Goal: Leave review/rating: Leave review/rating

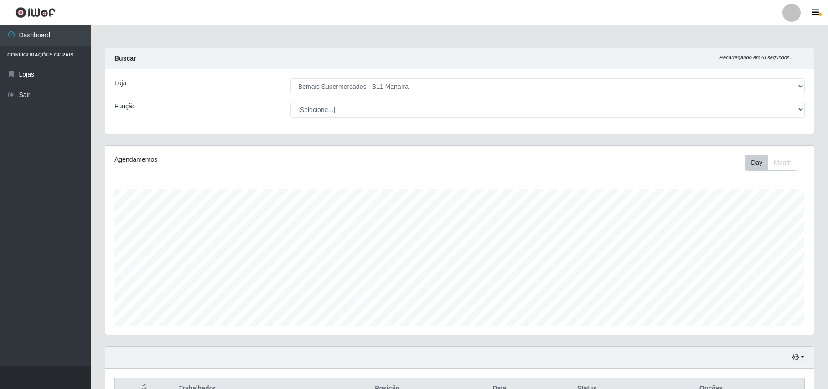
select select "409"
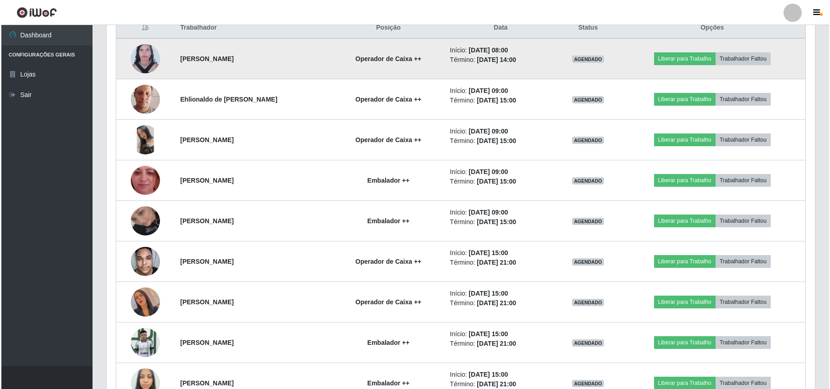
scroll to position [190, 708]
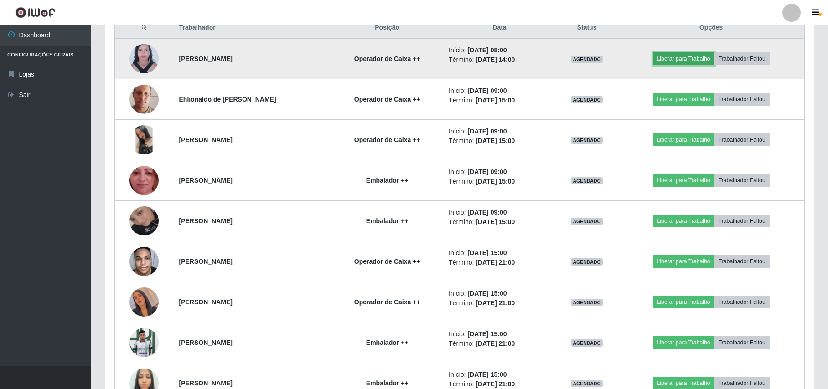
click at [672, 54] on button "Liberar para Trabalho" at bounding box center [684, 58] width 62 height 13
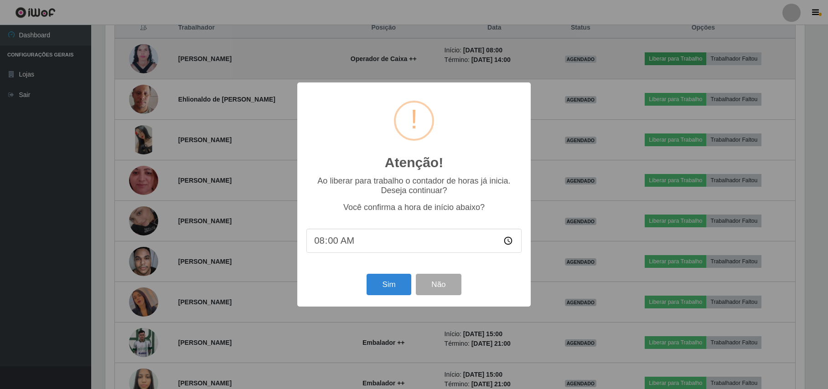
scroll to position [190, 701]
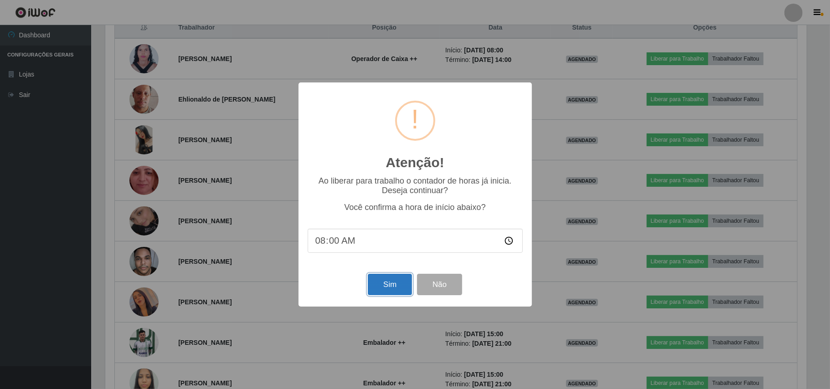
click at [382, 289] on button "Sim" at bounding box center [390, 284] width 44 height 21
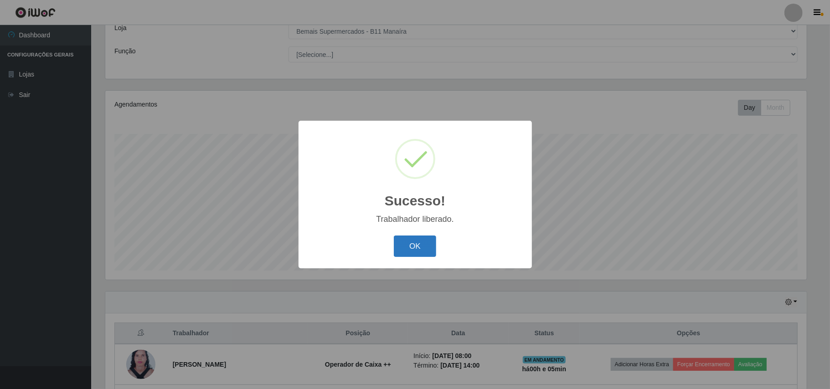
click at [425, 249] on button "OK" at bounding box center [415, 246] width 42 height 21
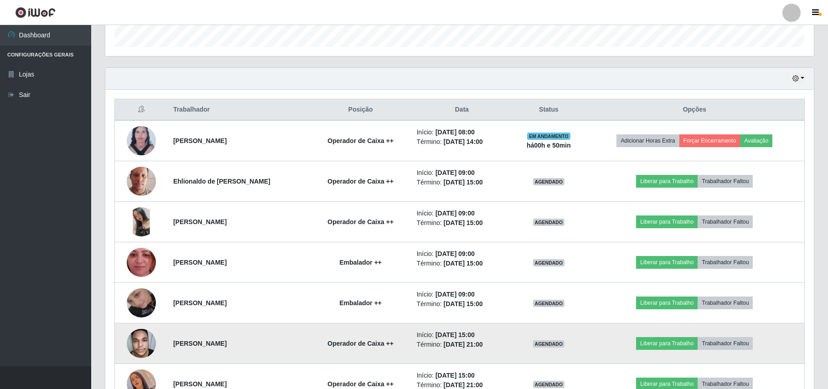
scroll to position [300, 0]
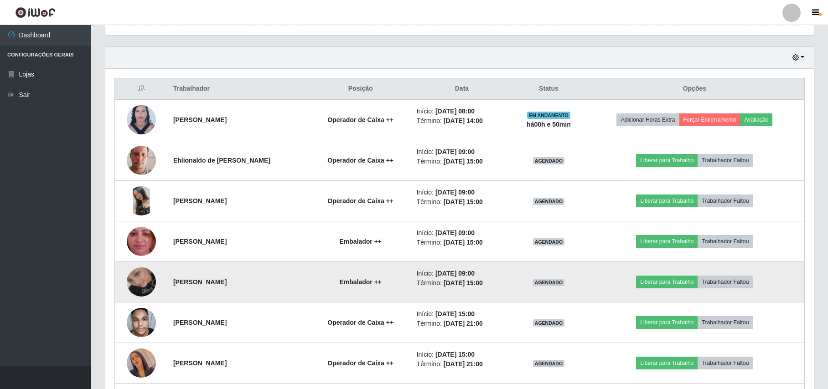
click at [150, 278] on img at bounding box center [141, 282] width 29 height 52
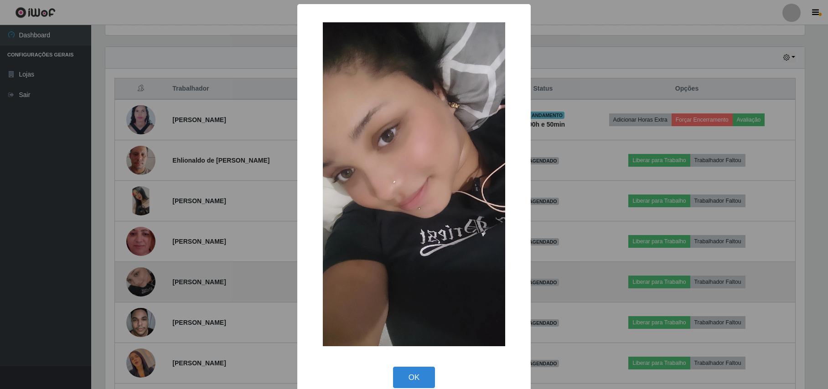
scroll to position [190, 701]
click at [150, 278] on div "× OK Cancel" at bounding box center [415, 194] width 830 height 389
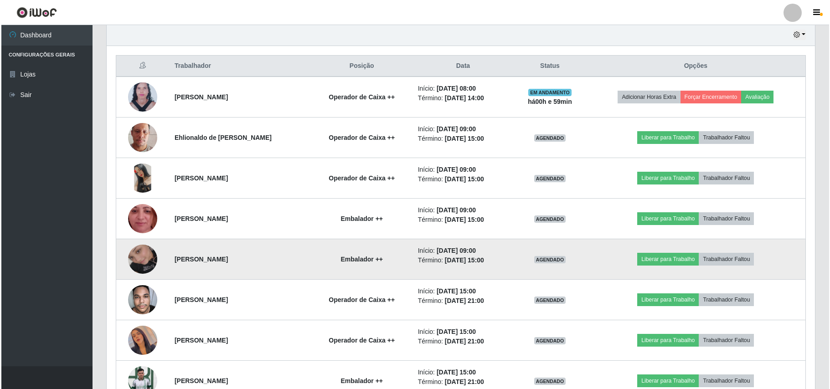
scroll to position [361, 0]
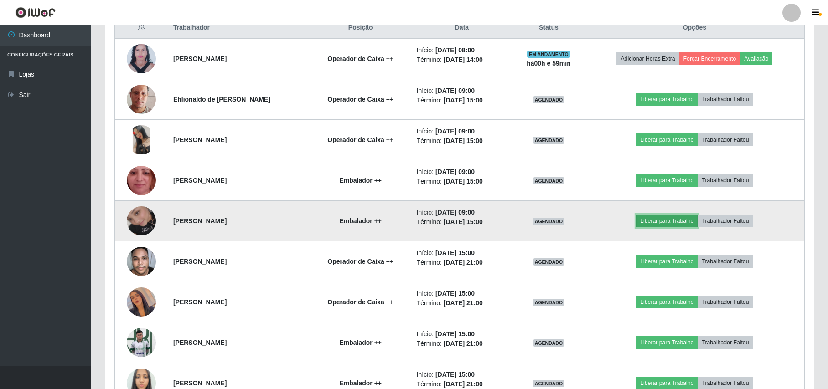
click at [664, 225] on button "Liberar para Trabalho" at bounding box center [667, 221] width 62 height 13
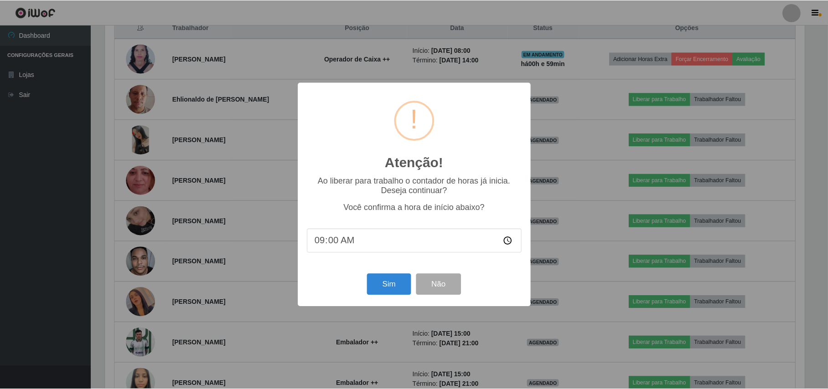
scroll to position [190, 701]
click at [390, 285] on button "Sim" at bounding box center [390, 284] width 44 height 21
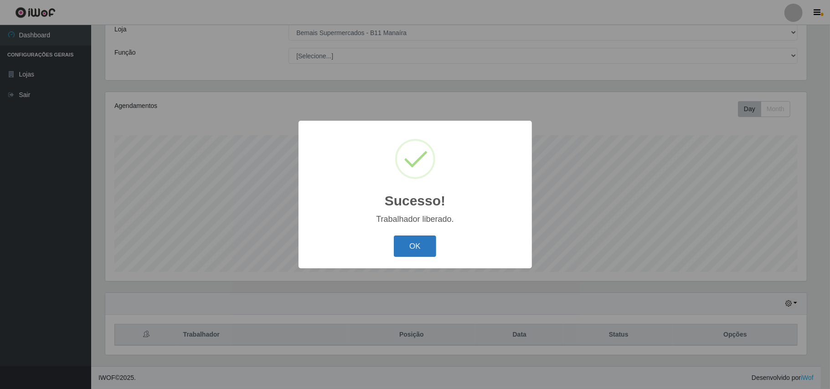
click at [420, 253] on button "OK" at bounding box center [415, 246] width 42 height 21
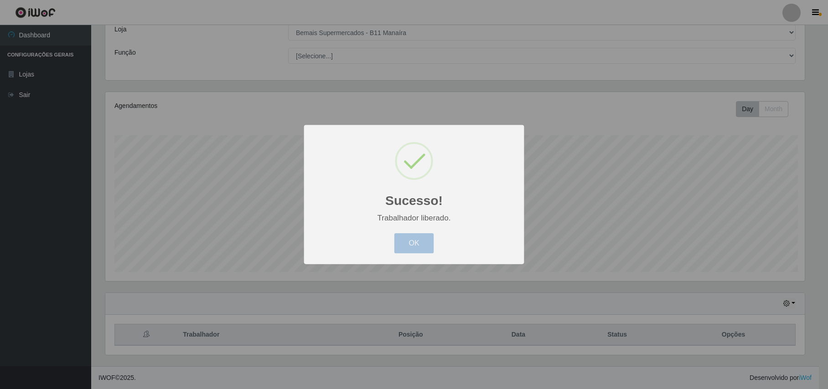
scroll to position [190, 708]
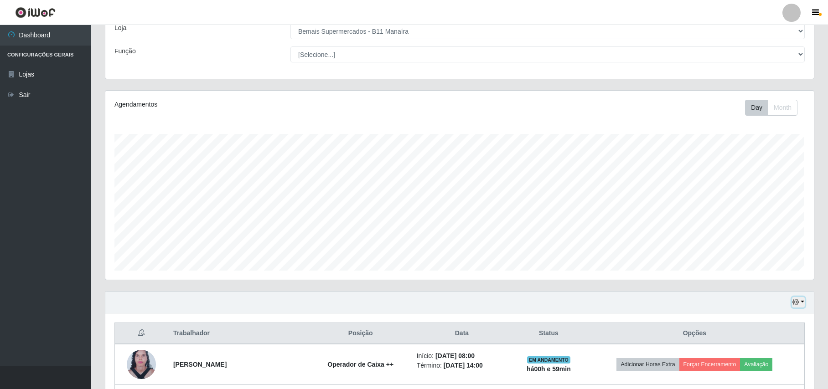
click at [796, 298] on button "button" at bounding box center [798, 302] width 13 height 10
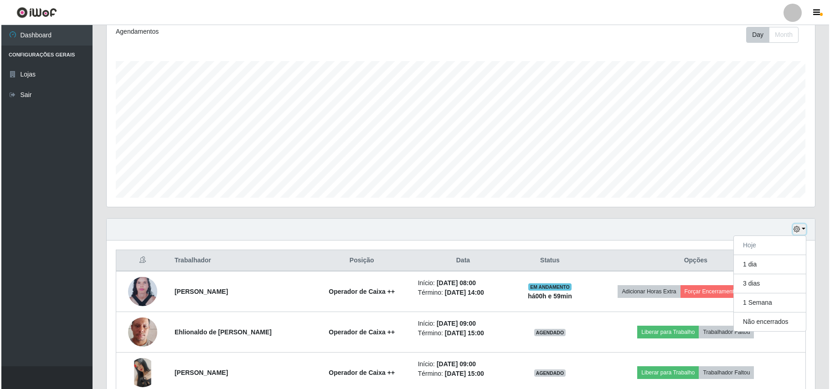
scroll to position [298, 0]
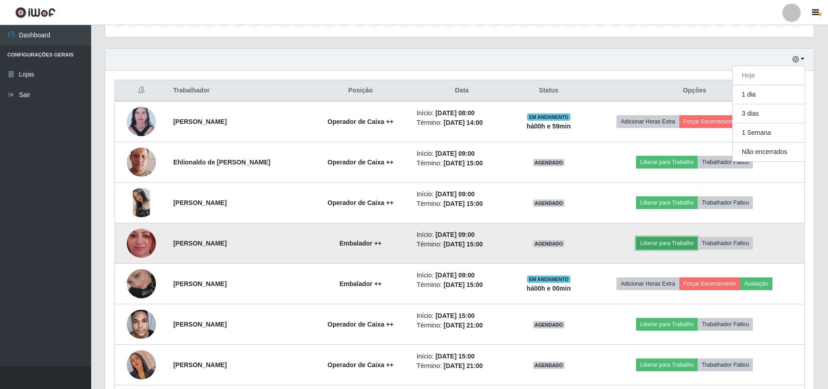
click at [672, 245] on button "Liberar para Trabalho" at bounding box center [667, 243] width 62 height 13
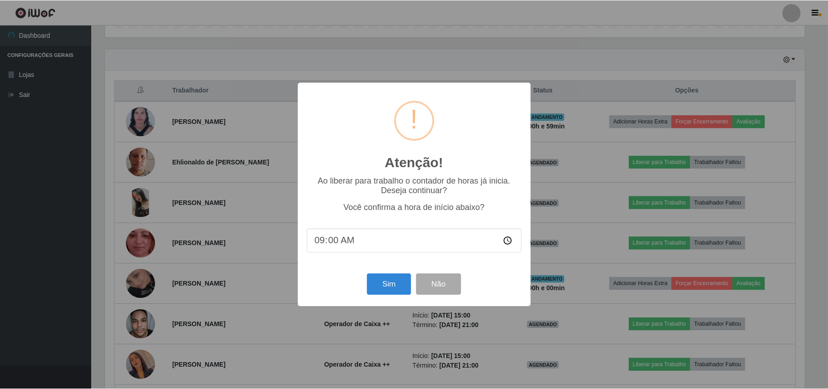
scroll to position [190, 701]
click at [404, 286] on button "Sim" at bounding box center [390, 284] width 44 height 21
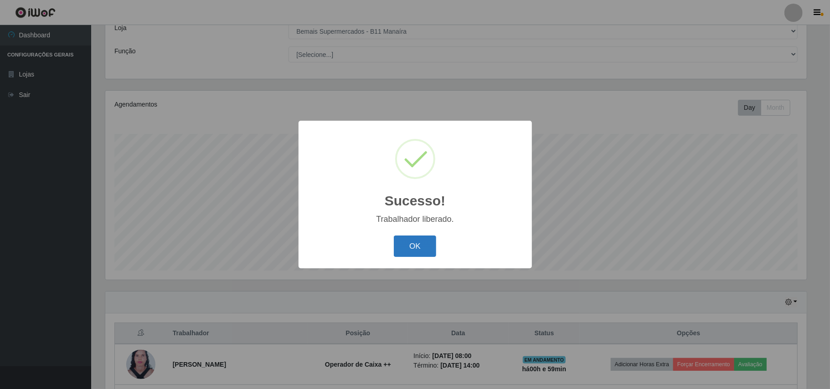
click at [413, 254] on button "OK" at bounding box center [415, 246] width 42 height 21
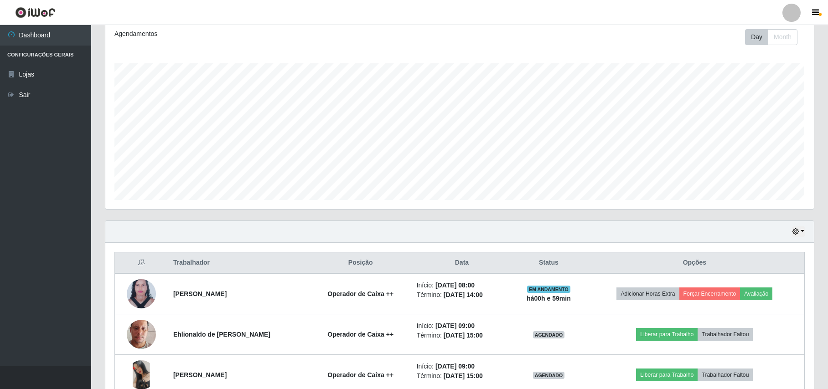
scroll to position [298, 0]
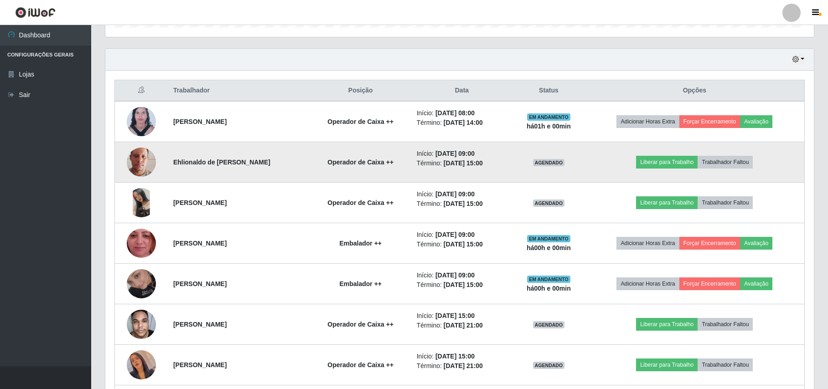
click at [646, 152] on td "Liberar para Trabalho Trabalhador Faltou" at bounding box center [695, 162] width 220 height 41
click at [646, 161] on button "Liberar para Trabalho" at bounding box center [667, 162] width 62 height 13
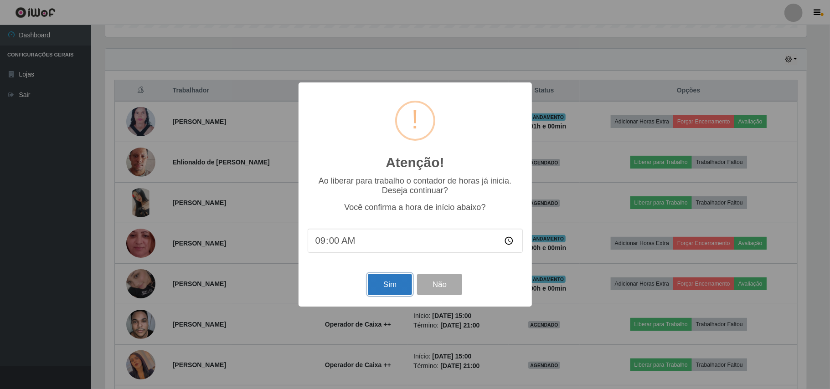
click at [393, 283] on button "Sim" at bounding box center [390, 284] width 44 height 21
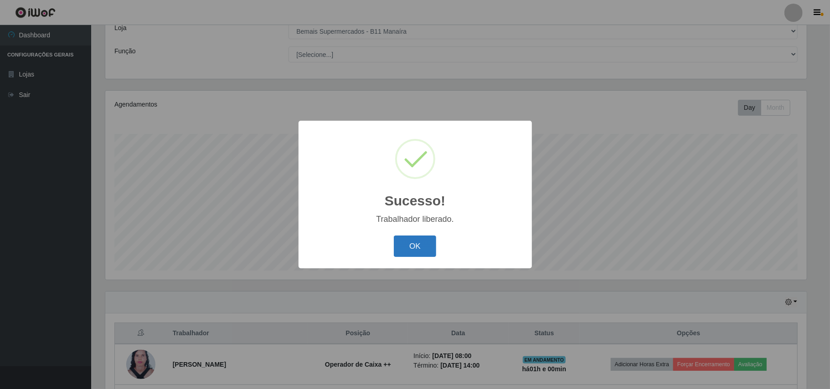
click at [413, 245] on button "OK" at bounding box center [415, 246] width 42 height 21
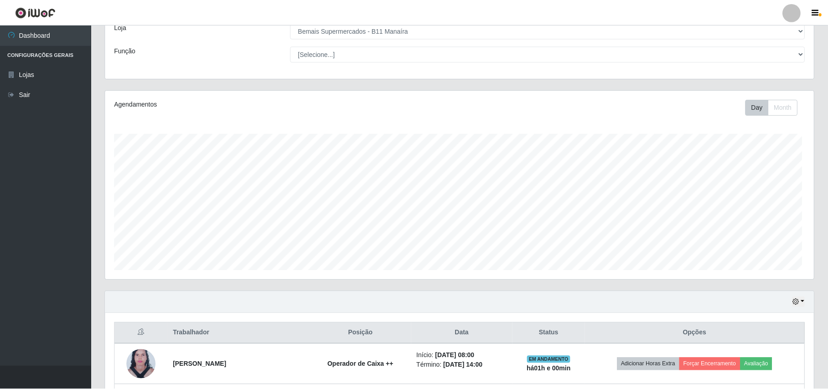
scroll to position [0, 0]
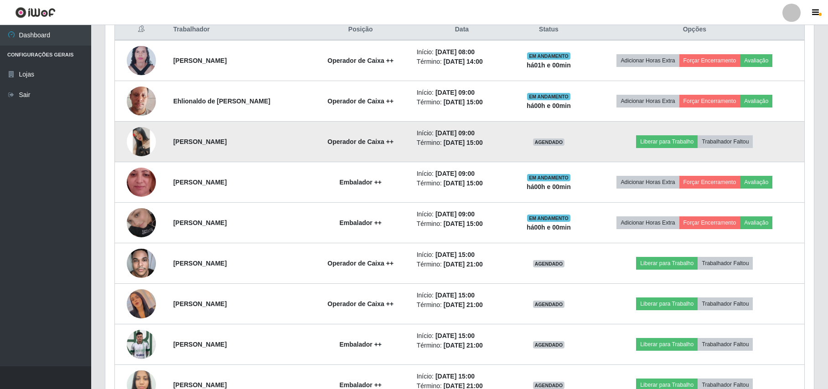
click at [365, 150] on td "Operador de Caixa ++" at bounding box center [360, 142] width 101 height 41
click at [677, 140] on button "Liberar para Trabalho" at bounding box center [667, 141] width 62 height 13
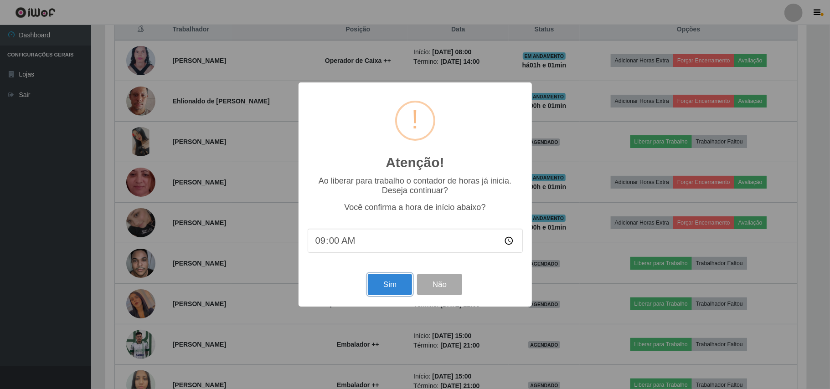
click at [380, 285] on button "Sim" at bounding box center [390, 284] width 44 height 21
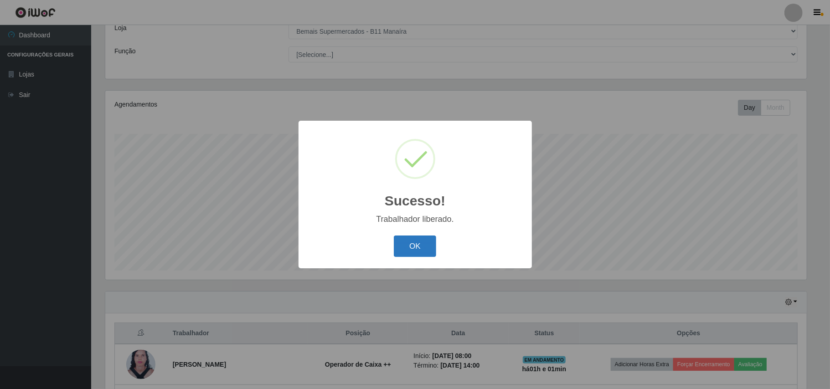
click at [424, 243] on button "OK" at bounding box center [415, 246] width 42 height 21
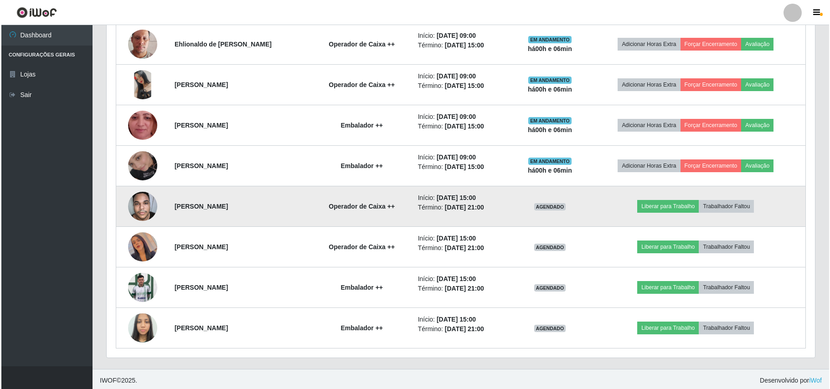
scroll to position [422, 0]
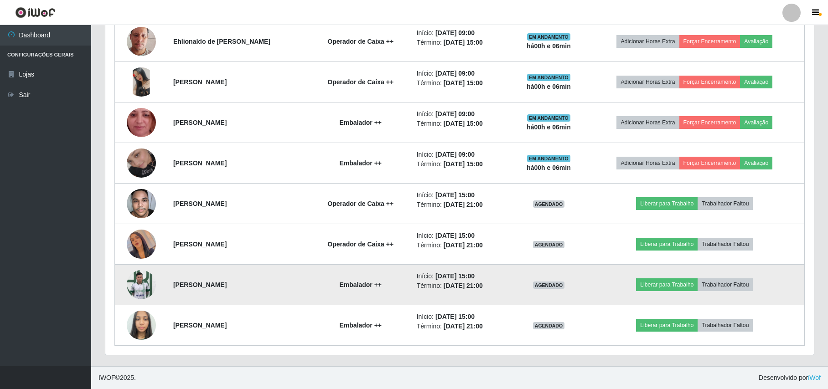
click at [139, 283] on img at bounding box center [141, 284] width 29 height 39
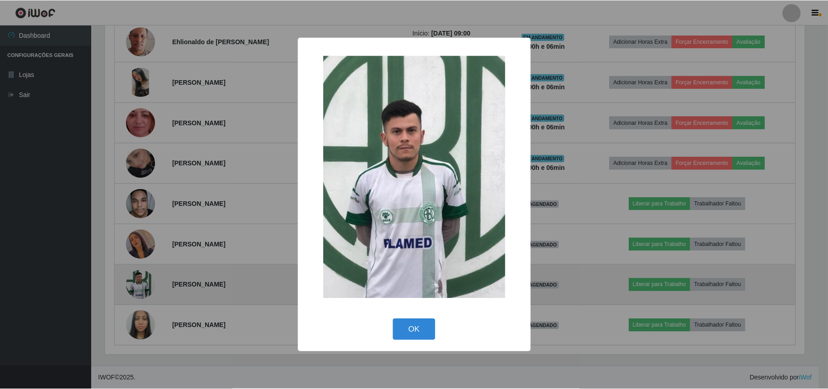
scroll to position [190, 701]
click at [139, 283] on div "× OK Cancel" at bounding box center [415, 194] width 830 height 389
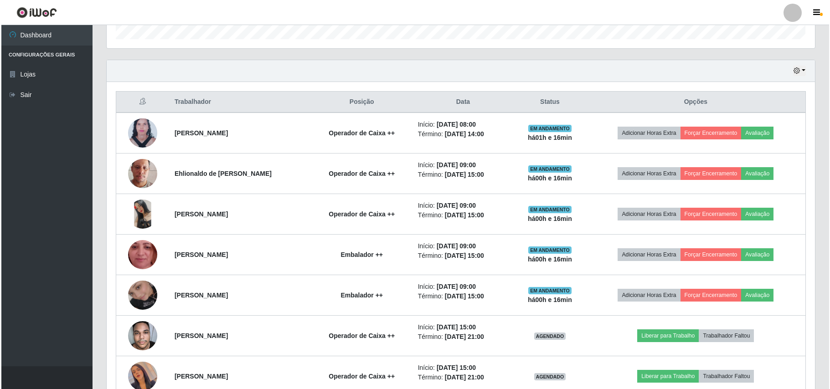
scroll to position [422, 0]
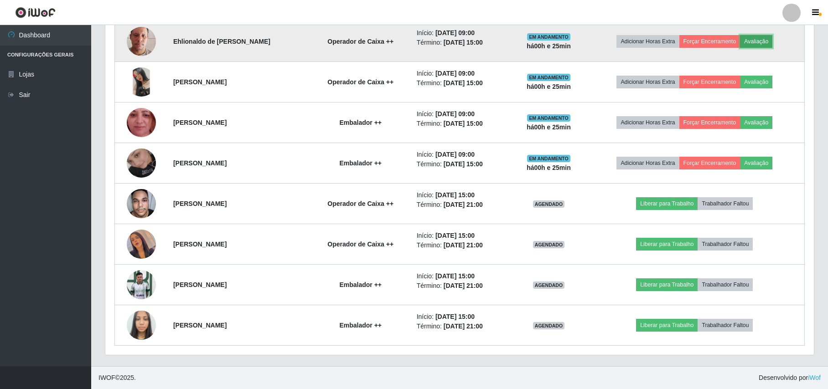
click at [751, 40] on button "Avaliação" at bounding box center [756, 41] width 32 height 13
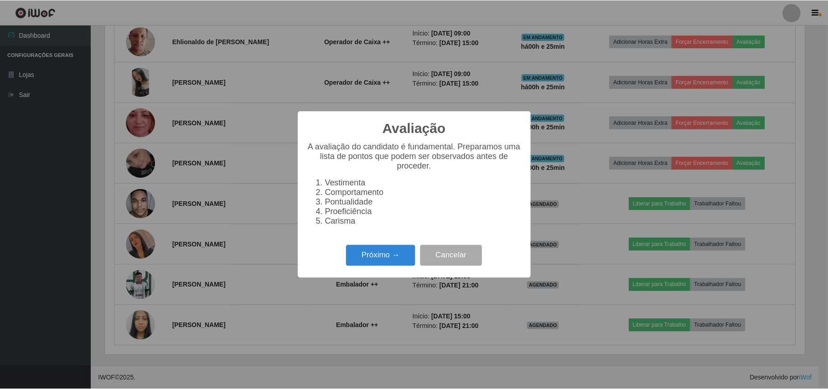
scroll to position [190, 701]
click at [371, 275] on div "Avaliação × A avaliação do candidato é fundamental. Preparamos uma lista de pon…" at bounding box center [415, 194] width 233 height 166
click at [432, 267] on button "Cancelar" at bounding box center [452, 255] width 62 height 21
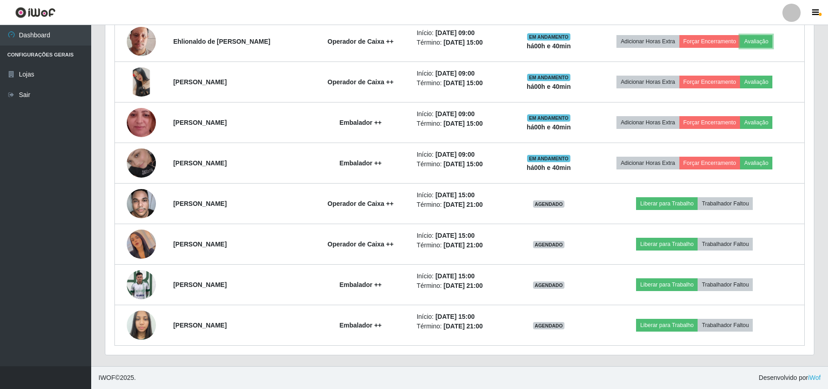
scroll to position [190, 708]
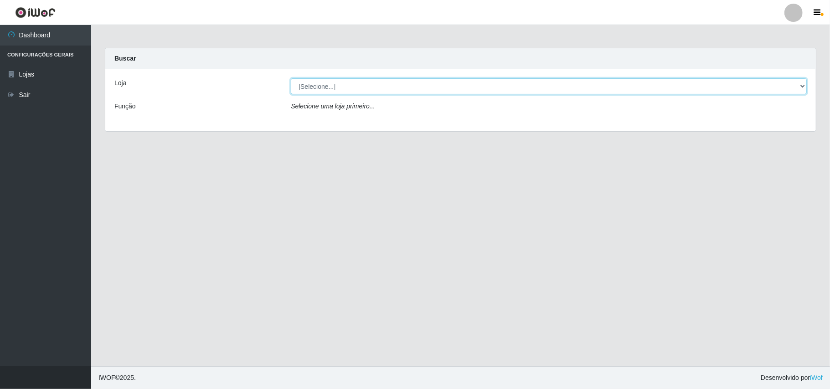
click at [441, 93] on select "[Selecione...] Bemais Supermercados - B11 Manaíra" at bounding box center [549, 86] width 516 height 16
select select "409"
click at [291, 78] on select "[Selecione...] Bemais Supermercados - B11 Manaíra" at bounding box center [549, 86] width 516 height 16
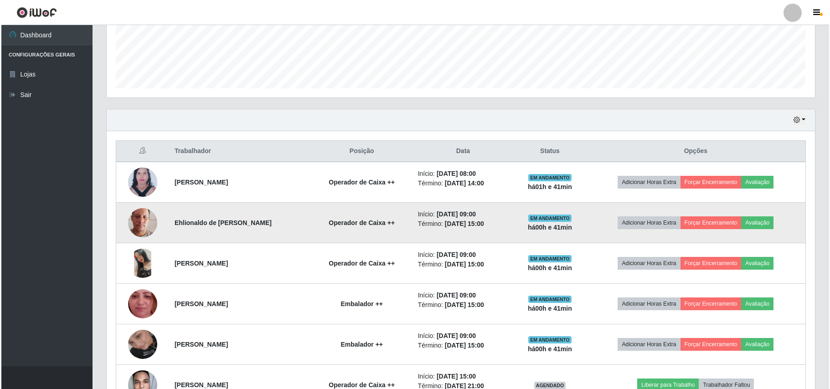
scroll to position [243, 0]
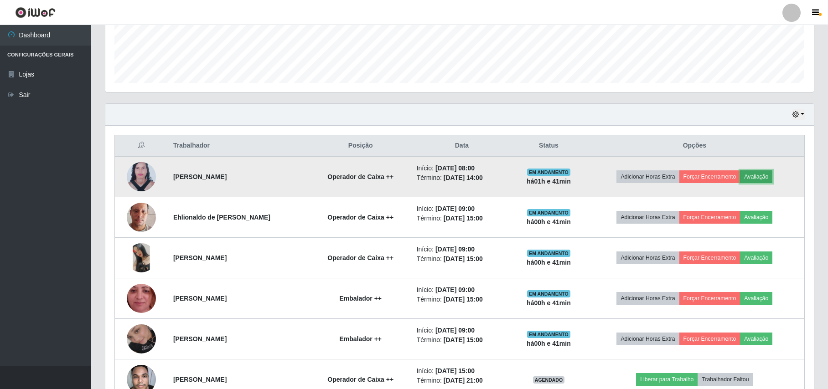
click at [750, 176] on button "Avaliação" at bounding box center [756, 177] width 32 height 13
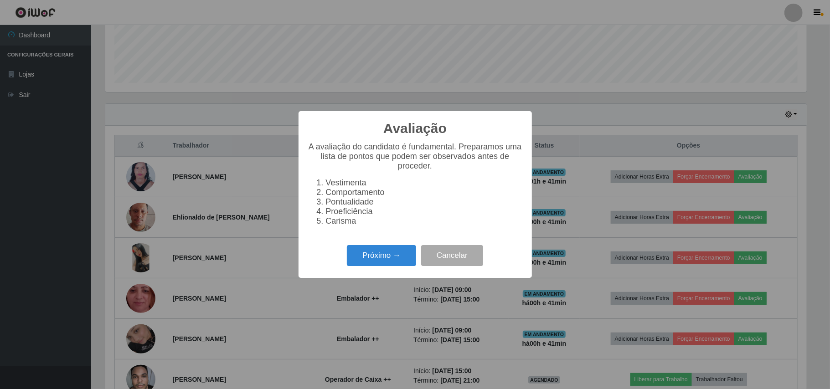
scroll to position [190, 701]
click at [371, 267] on button "Próximo →" at bounding box center [381, 255] width 69 height 21
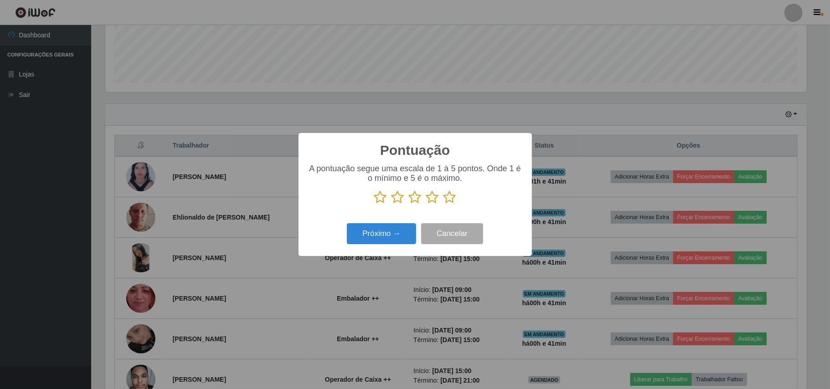
click at [452, 201] on icon at bounding box center [450, 198] width 13 height 14
click at [444, 204] on input "radio" at bounding box center [444, 204] width 0 height 0
click at [398, 232] on button "Próximo →" at bounding box center [381, 233] width 69 height 21
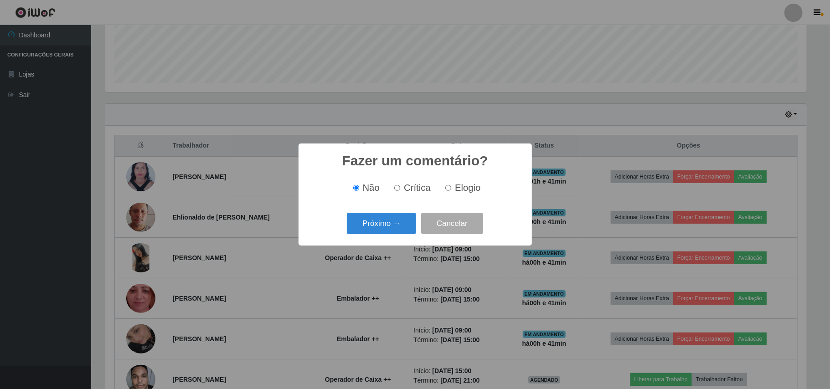
click at [460, 181] on div "Não Crítica Elogio" at bounding box center [415, 188] width 215 height 27
click at [455, 186] on span "Elogio" at bounding box center [468, 188] width 26 height 10
click at [451, 186] on input "Elogio" at bounding box center [448, 188] width 6 height 6
radio input "true"
click at [369, 227] on button "Próximo →" at bounding box center [381, 223] width 69 height 21
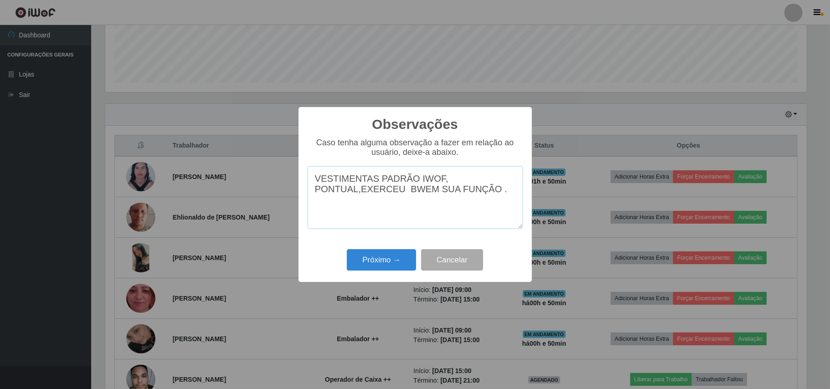
click at [412, 194] on textarea "VESTIMENTAS PADRÃO IWOF, PONTUAL,EXERCEU BWEM SUA FUNÇÃO ." at bounding box center [415, 197] width 215 height 62
type textarea "VESTIMENTAS PADRÃO IWOF, PONTUAL,EXERCEU BEM SUA FUNÇÃO ."
drag, startPoint x: 483, startPoint y: 194, endPoint x: 250, endPoint y: 165, distance: 235.3
click at [250, 165] on div "Observações × Caso tenha alguma observação a fazer em relação ao usuário, deixe…" at bounding box center [415, 194] width 830 height 389
click at [398, 218] on textarea "VESTIMENTAS PADRÃO IWOF, PONTUAL,EXERCEU BEM SUA FUNÇÃO ." at bounding box center [415, 197] width 215 height 62
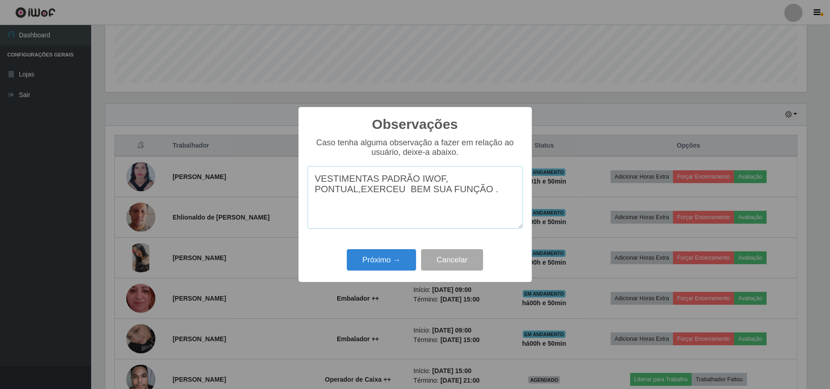
click at [453, 215] on textarea "VESTIMENTAS PADRÃO IWOF, PONTUAL,EXERCEU BEM SUA FUNÇÃO ." at bounding box center [415, 197] width 215 height 62
click at [489, 199] on textarea "VESTIMENTAS PADRÃO IWOF, PONTUAL,EXERCEU BEM SUA FUNÇÃO ." at bounding box center [415, 197] width 215 height 62
type textarea "VESTIMENTAS PADRÃO IWOF, PONTUAL,EXERCEU BEM SUA FUNÇÃO ."
click at [388, 255] on button "Próximo →" at bounding box center [381, 259] width 69 height 21
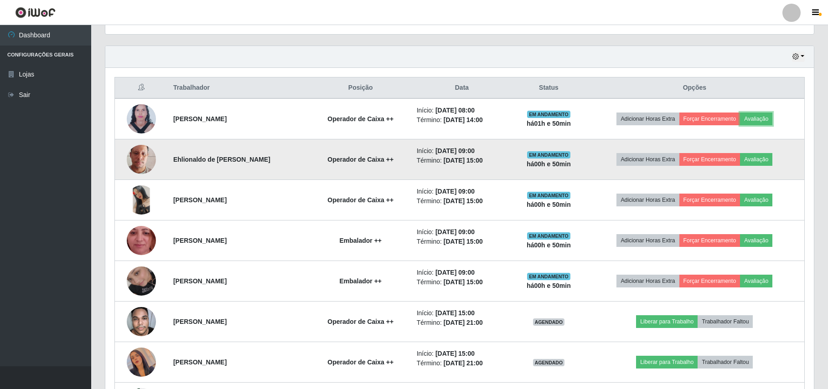
scroll to position [300, 0]
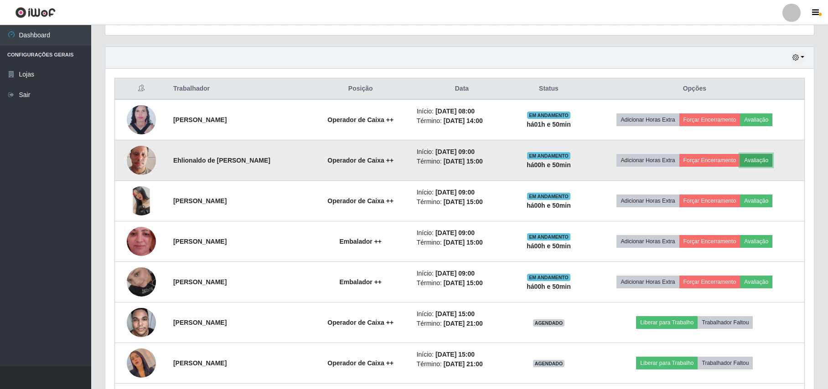
click at [763, 161] on button "Avaliação" at bounding box center [756, 160] width 32 height 13
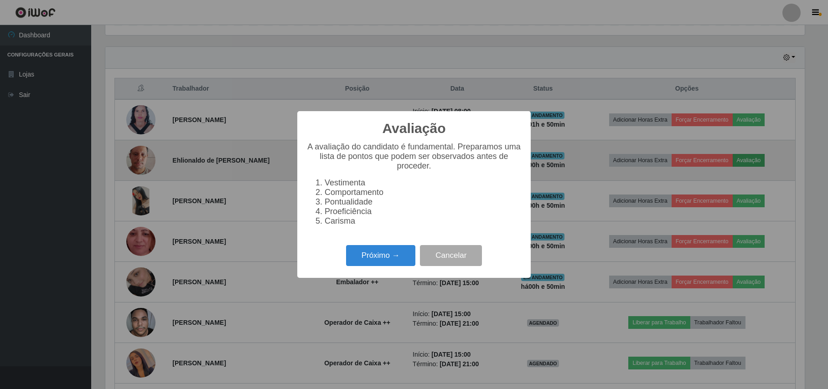
scroll to position [190, 701]
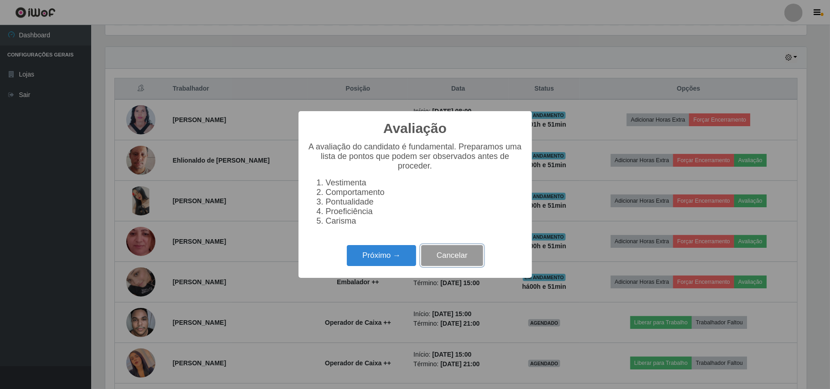
click at [480, 263] on button "Cancelar" at bounding box center [452, 255] width 62 height 21
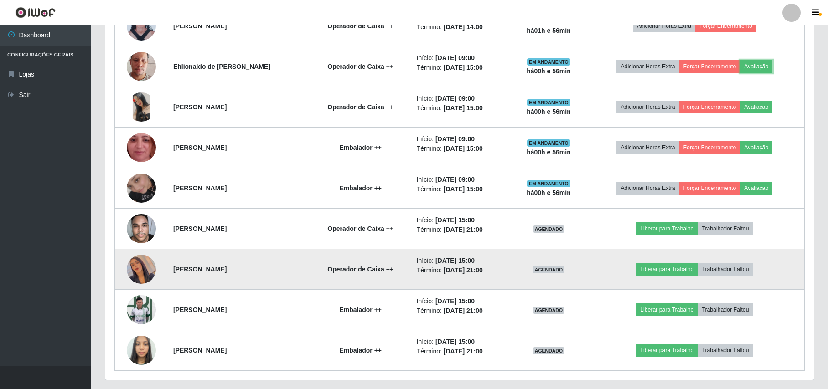
scroll to position [422, 0]
